Goal: Information Seeking & Learning: Learn about a topic

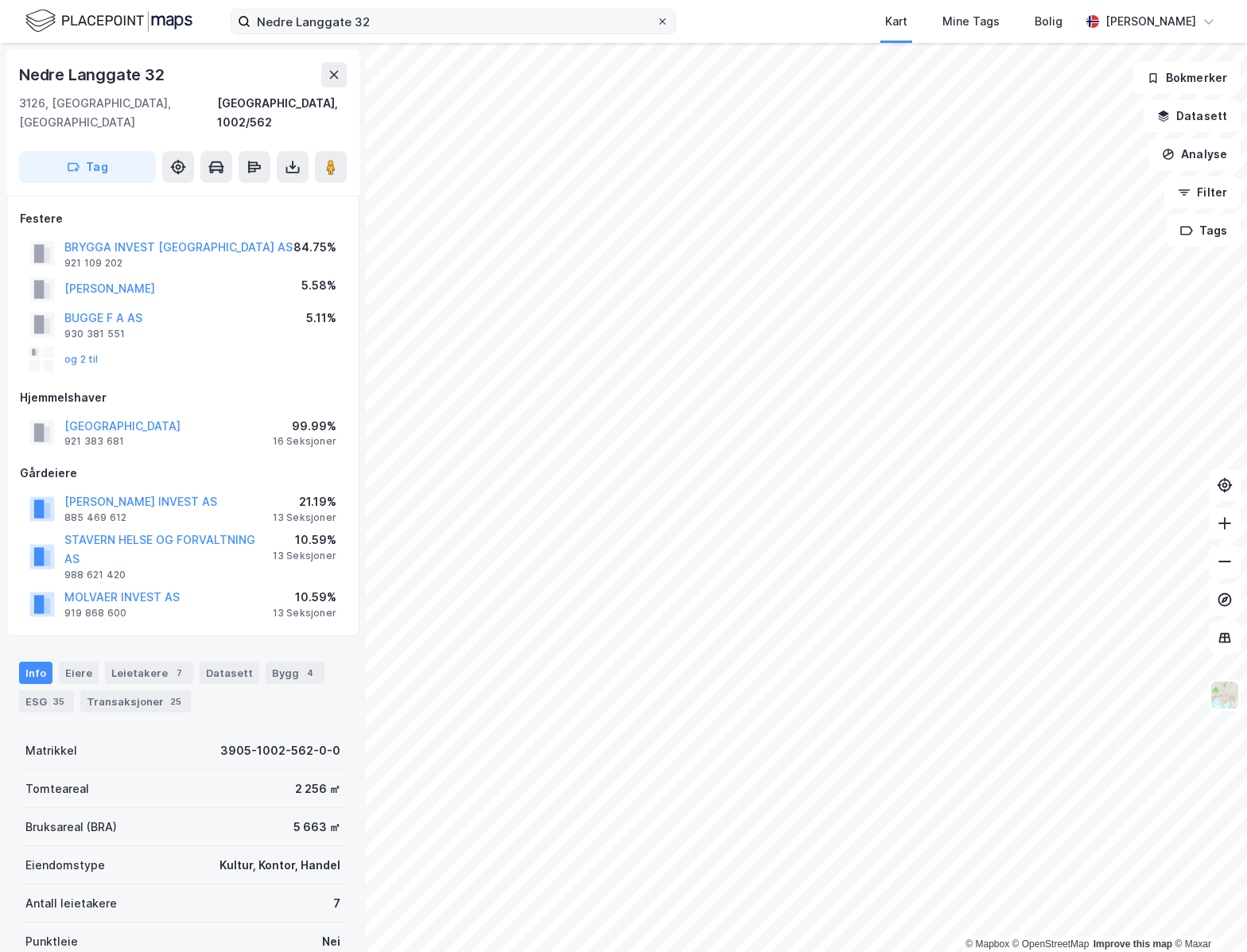
click at [664, 15] on div at bounding box center [663, 21] width 10 height 13
click at [656, 15] on input "Nedre Langgate 32" at bounding box center [453, 21] width 406 height 24
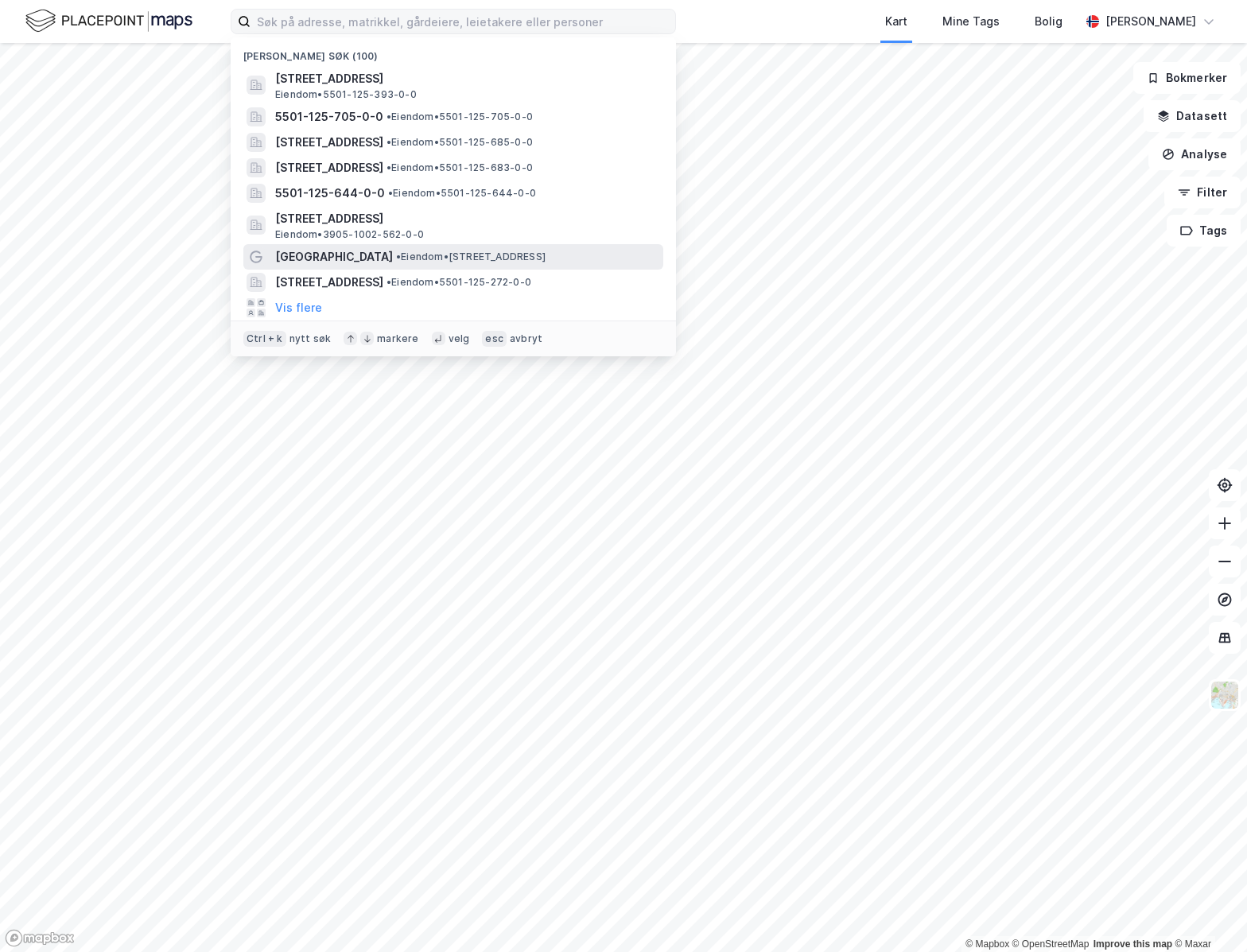
click at [421, 258] on span "• Eiendom • [STREET_ADDRESS]" at bounding box center [471, 257] width 149 height 13
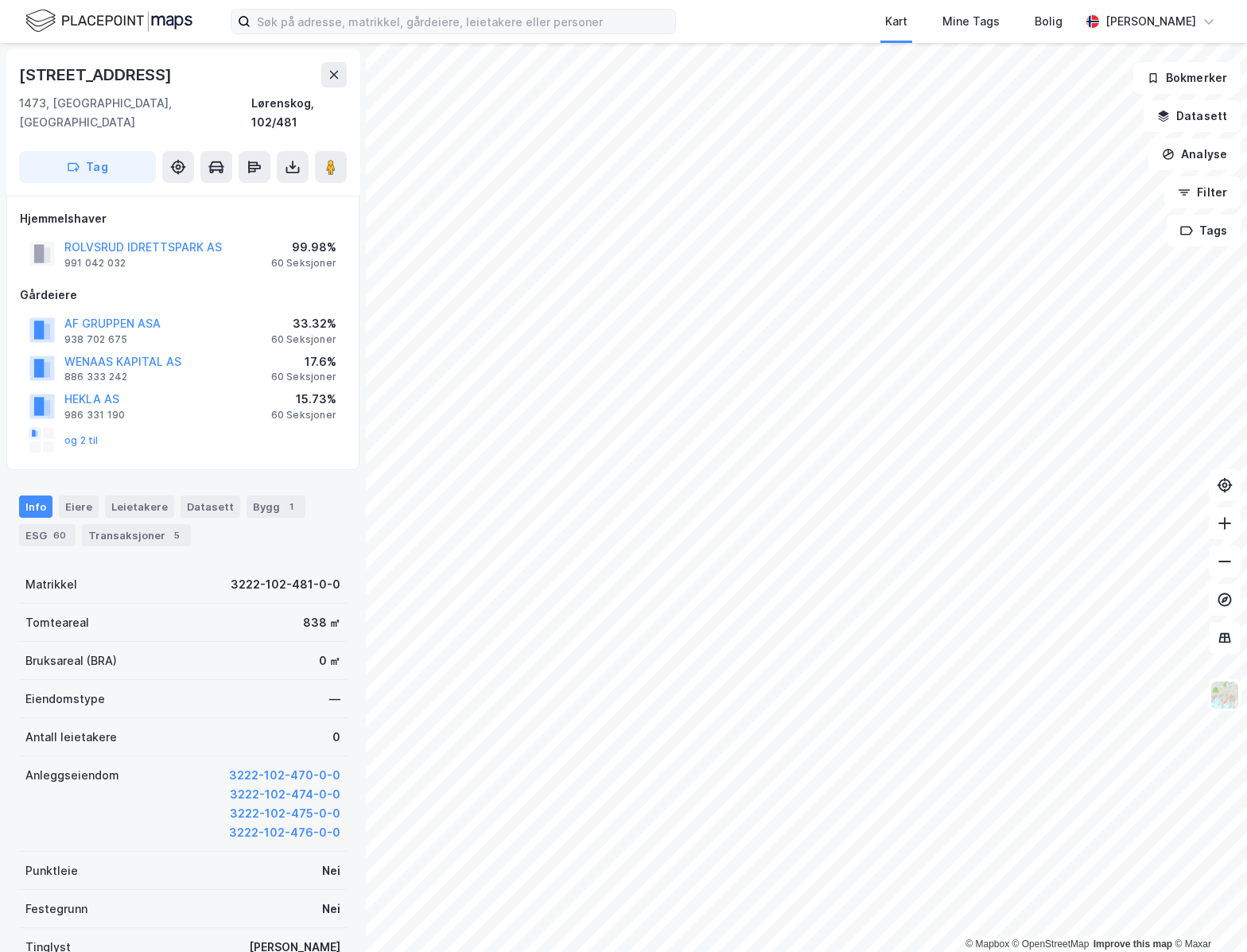
scroll to position [4, 0]
